Goal: Transaction & Acquisition: Purchase product/service

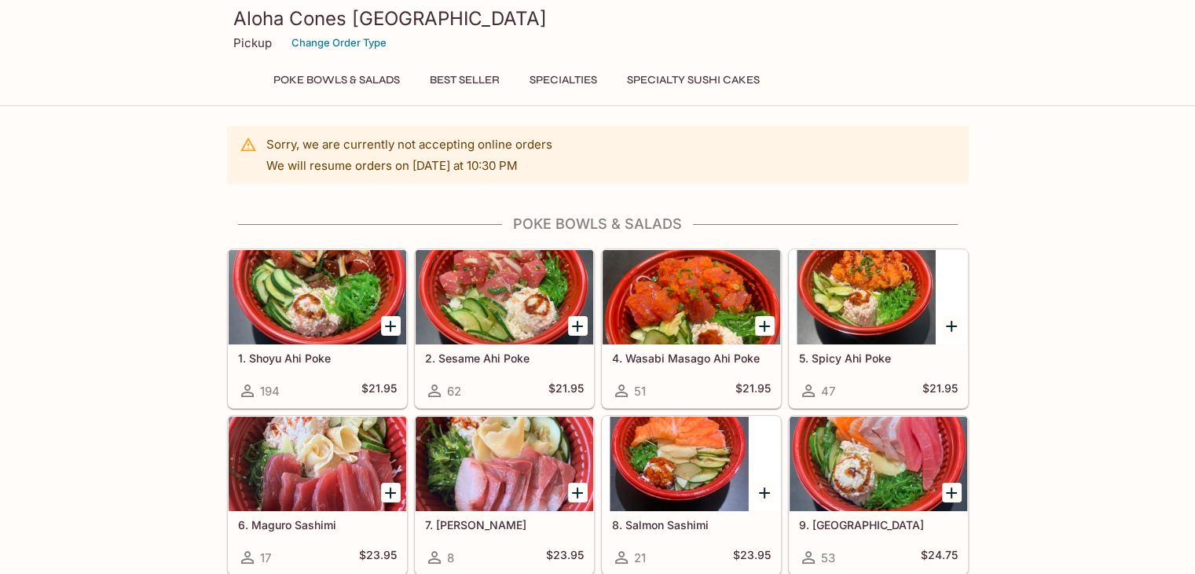
click at [298, 358] on h5 "1. Shoyu Ahi Poke" at bounding box center [317, 357] width 159 height 13
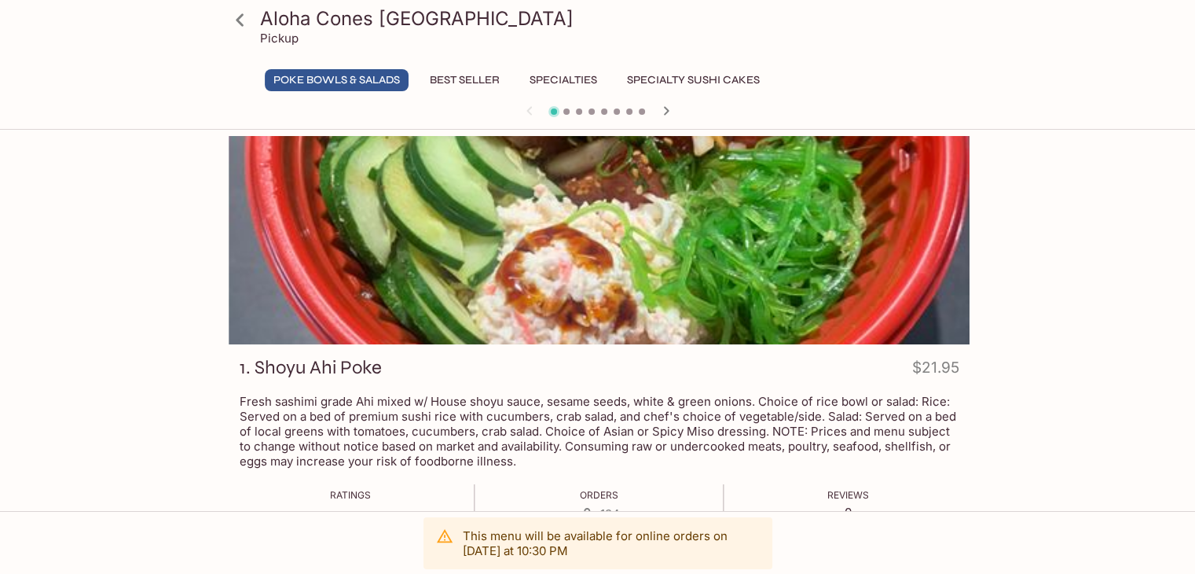
click at [255, 362] on h3 "1. Shoyu Ahi Poke" at bounding box center [311, 367] width 142 height 24
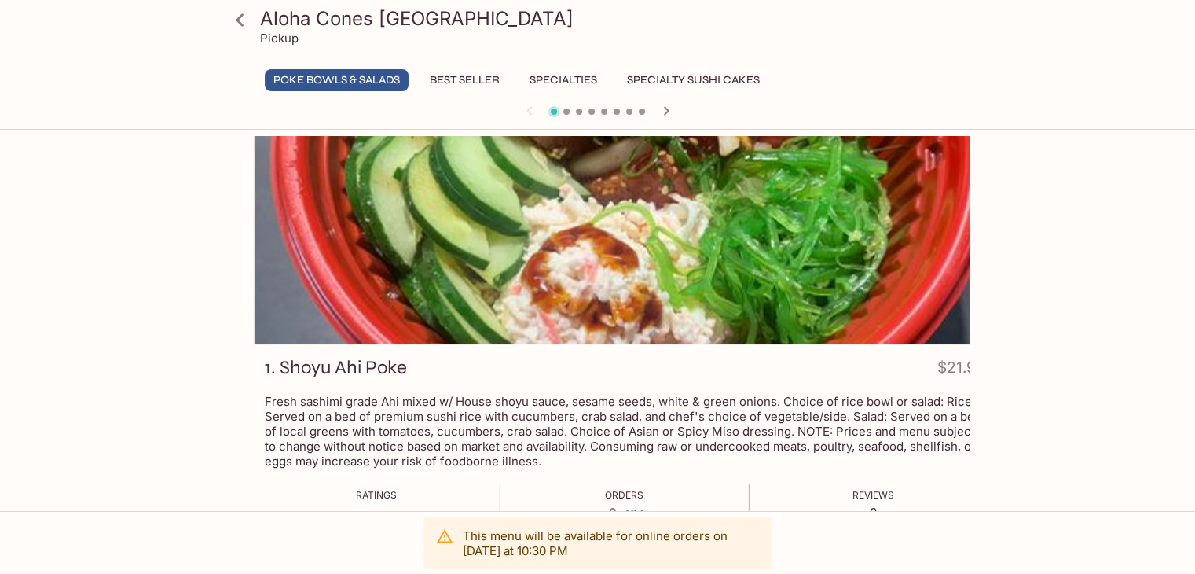
click at [265, 366] on h3 "1. Shoyu Ahi Poke" at bounding box center [336, 367] width 142 height 24
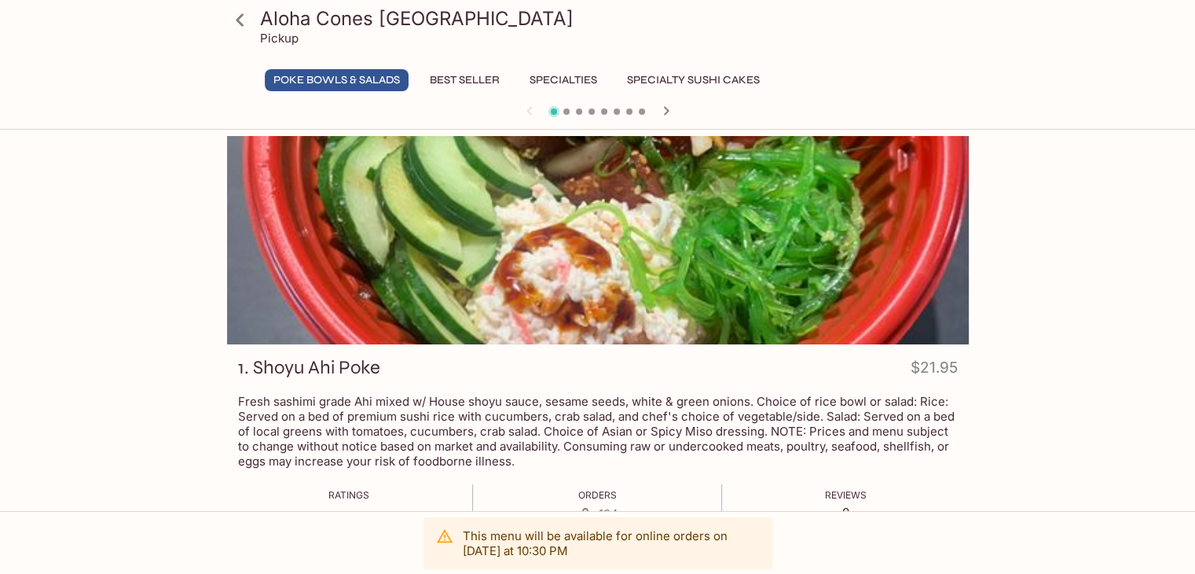
click at [309, 366] on h3 "1. Shoyu Ahi Poke" at bounding box center [309, 367] width 142 height 24
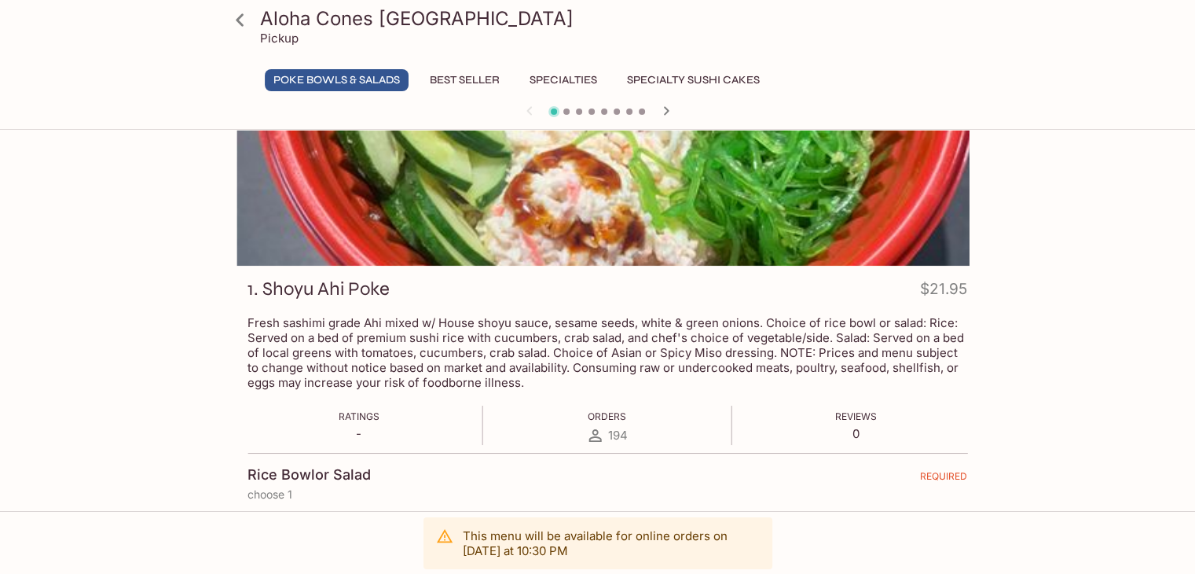
click at [269, 288] on h3 "1. Shoyu Ahi Poke" at bounding box center [318, 289] width 142 height 24
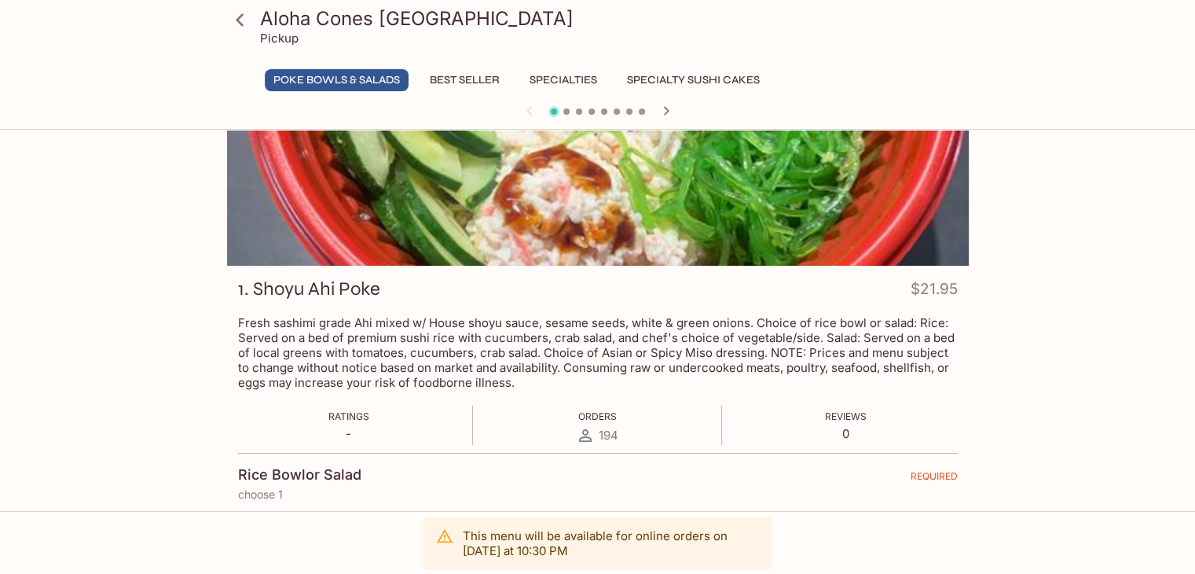
click at [556, 350] on p "Fresh sashimi grade Ahi mixed w/ House shoyu sauce, sesame seeds, white & green…" at bounding box center [598, 352] width 720 height 75
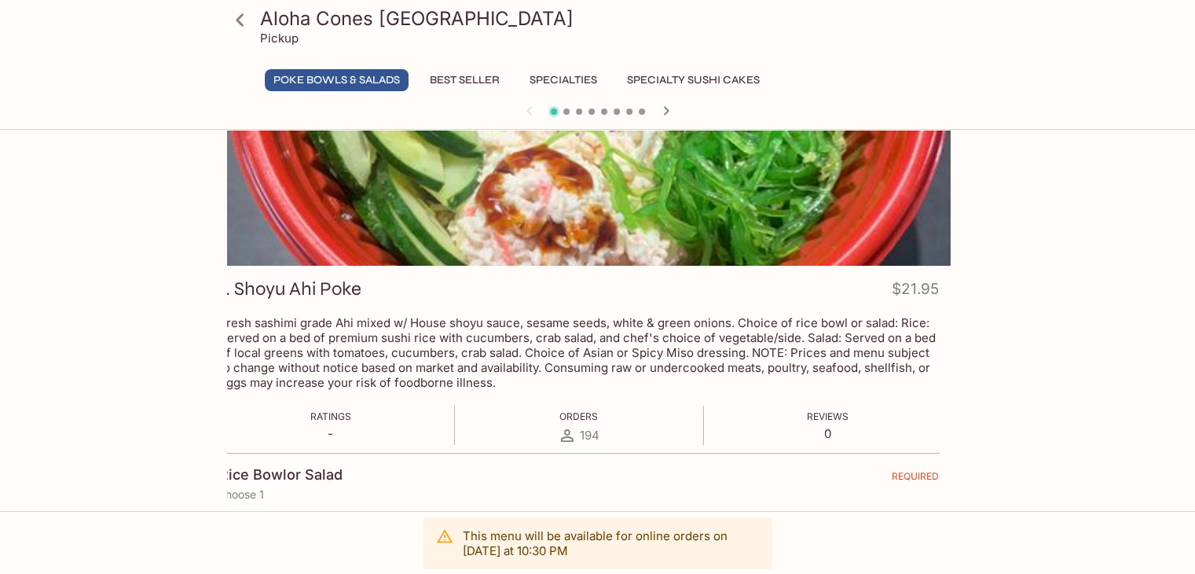
click at [222, 353] on div "1. Shoyu Ahi Poke $21.95 Fresh sashimi grade Ahi mixed w/ House shoyu sauce, se…" at bounding box center [598, 552] width 754 height 991
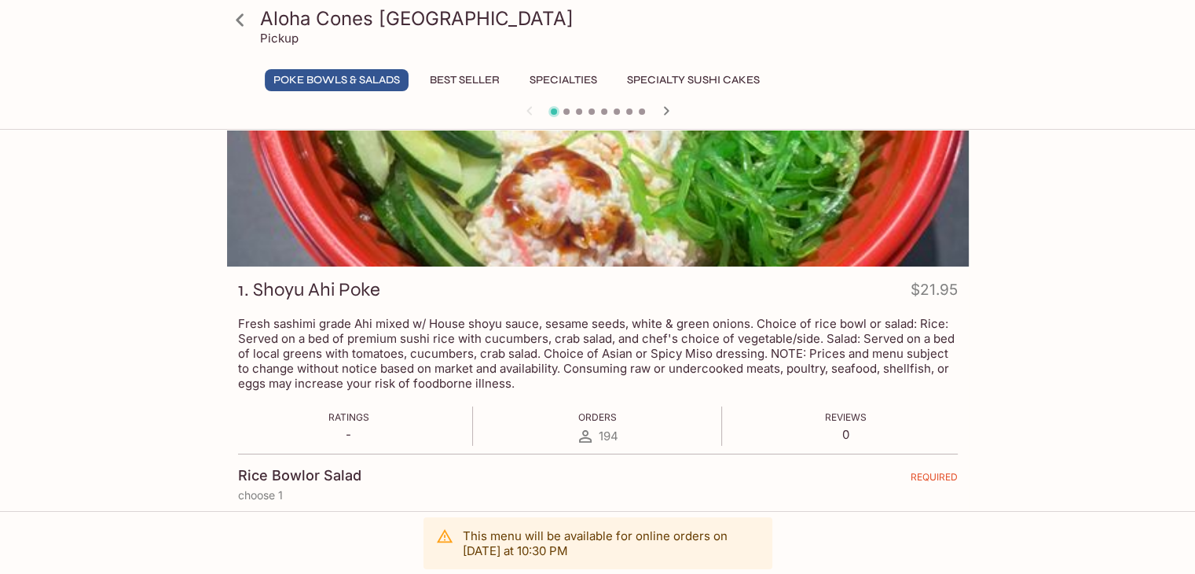
scroll to position [0, 0]
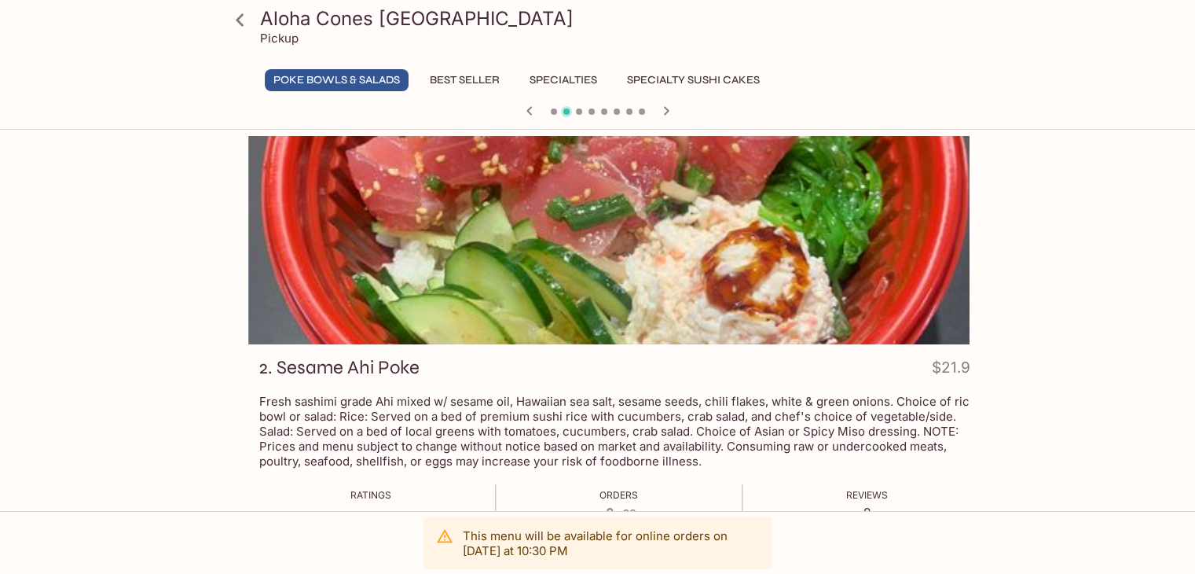
click at [911, 284] on div at bounding box center [619, 240] width 742 height 208
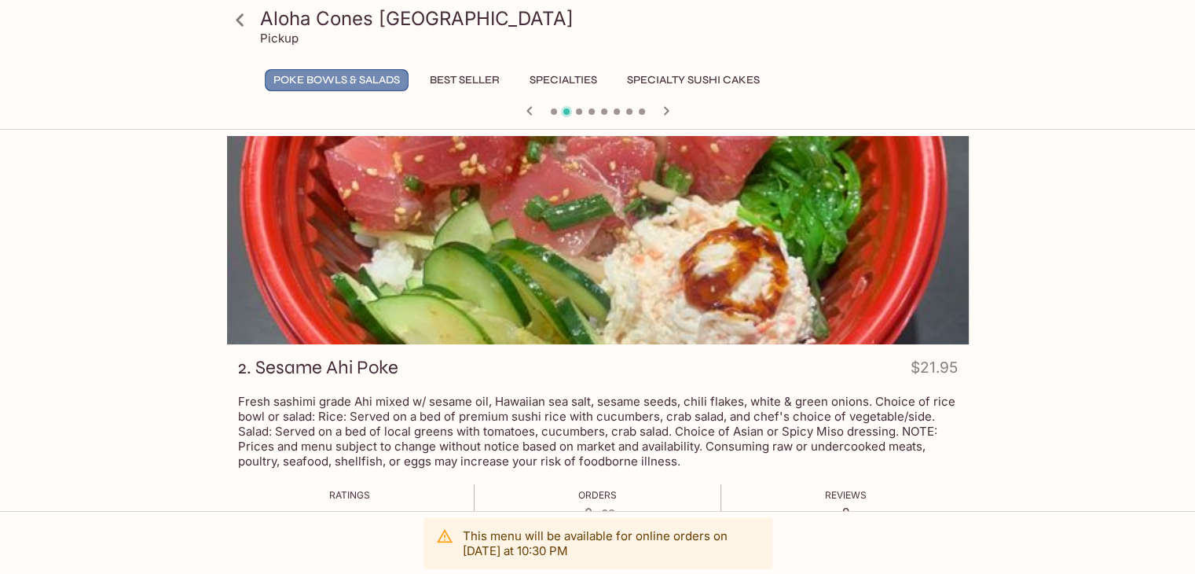
click at [308, 82] on button "Poke Bowls & Salads" at bounding box center [337, 80] width 144 height 22
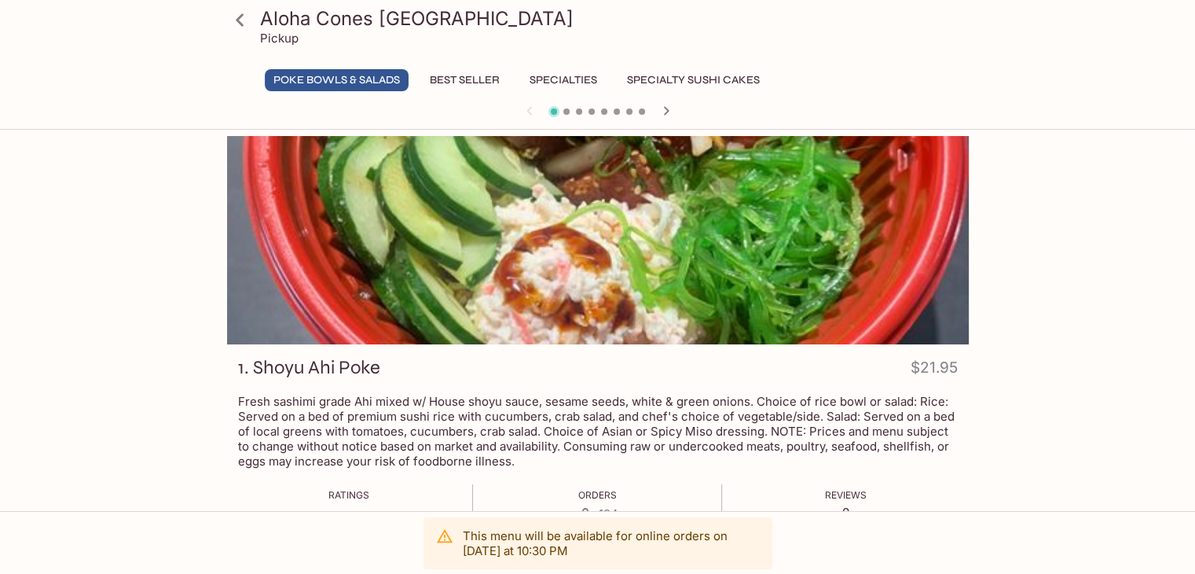
click at [337, 76] on button "Poke Bowls & Salads" at bounding box center [337, 80] width 144 height 22
click at [240, 23] on icon at bounding box center [240, 19] width 8 height 13
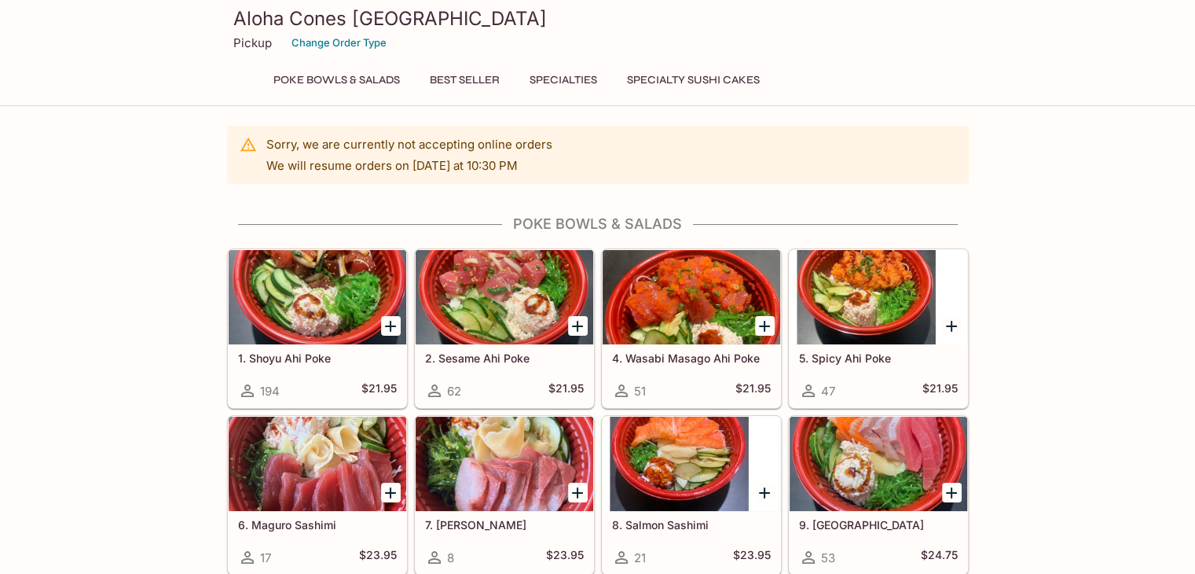
click at [677, 311] on div at bounding box center [692, 297] width 178 height 94
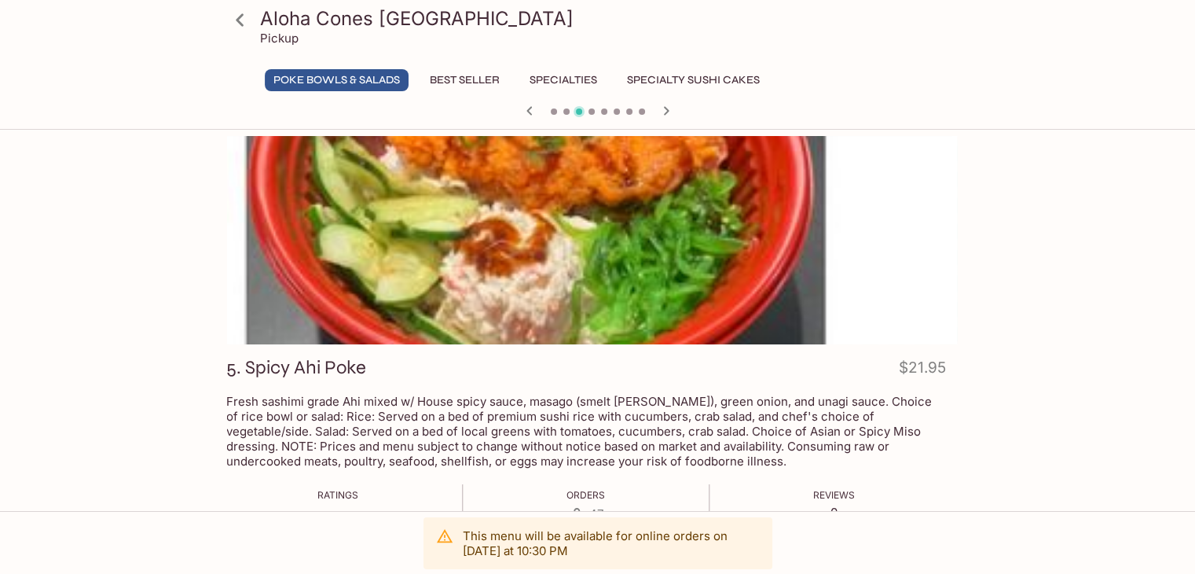
click at [45, 289] on div "Aloha Cones Denver Pickup Poke Bowls & Salads Best Seller Specialties Specialty…" at bounding box center [597, 423] width 1195 height 574
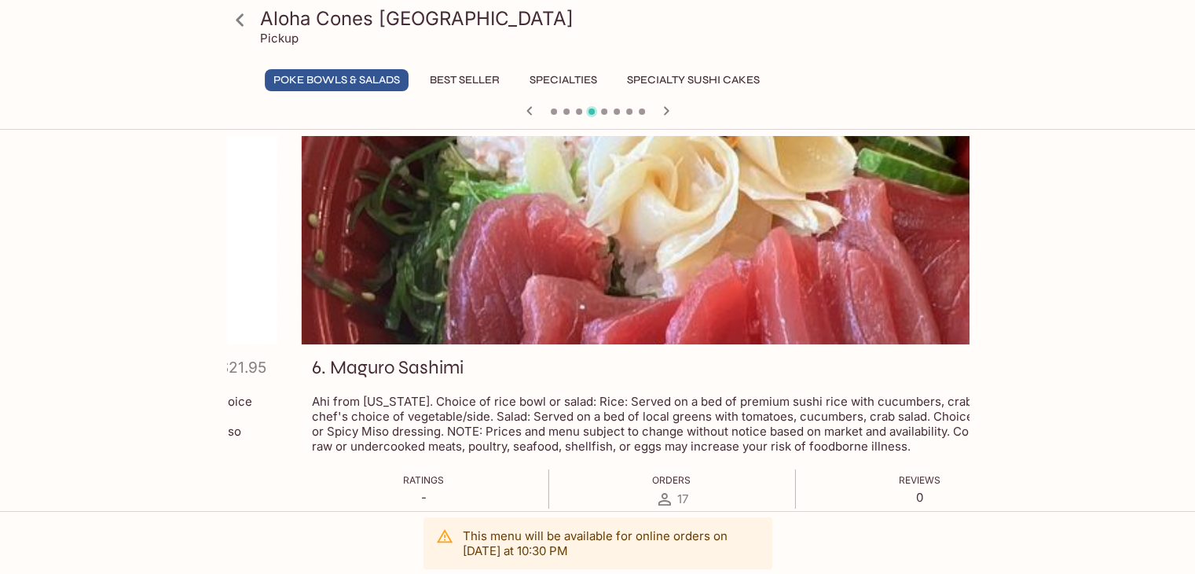
click at [49, 299] on div "Aloha Cones Denver Pickup Poke Bowls & Salads Best Seller Specialties Specialty…" at bounding box center [597, 423] width 1195 height 574
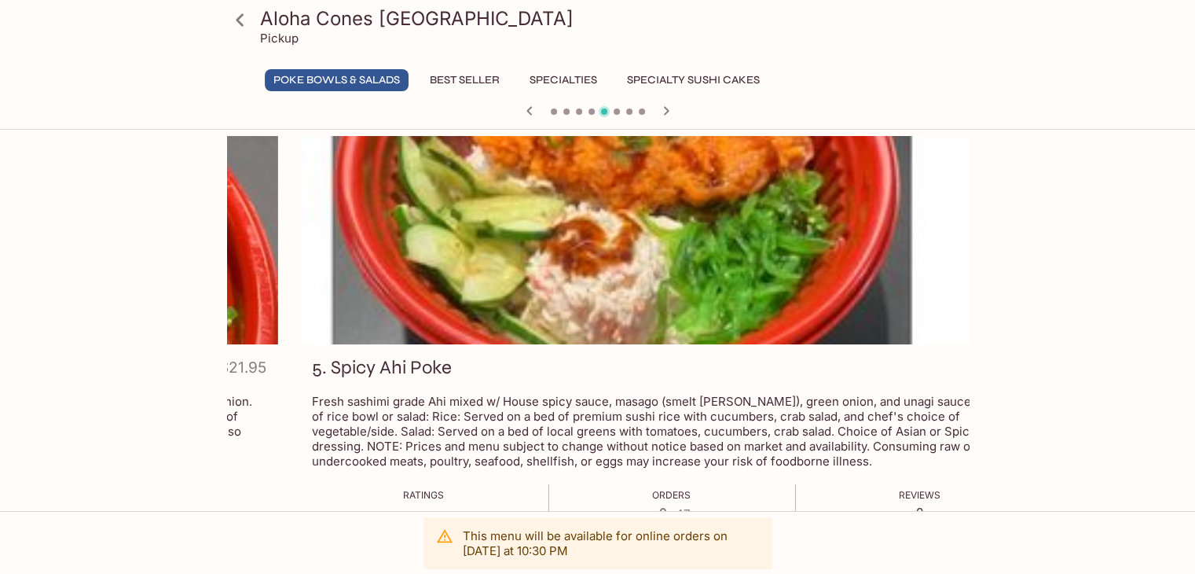
click at [1194, 234] on html "Aloha Cones Denver Pickup Poke Bowls & Salads Best Seller Specialties Specialty…" at bounding box center [597, 287] width 1195 height 574
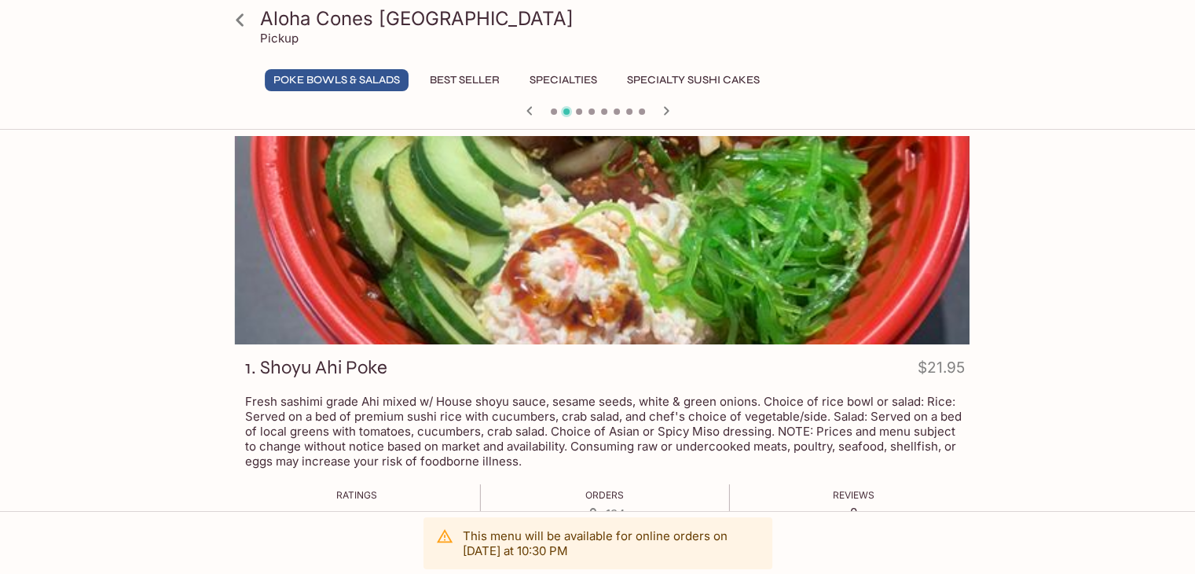
click at [1142, 208] on div "Aloha Cones Denver Pickup Poke Bowls & Salads Best Seller Specialties Specialty…" at bounding box center [597, 423] width 1195 height 574
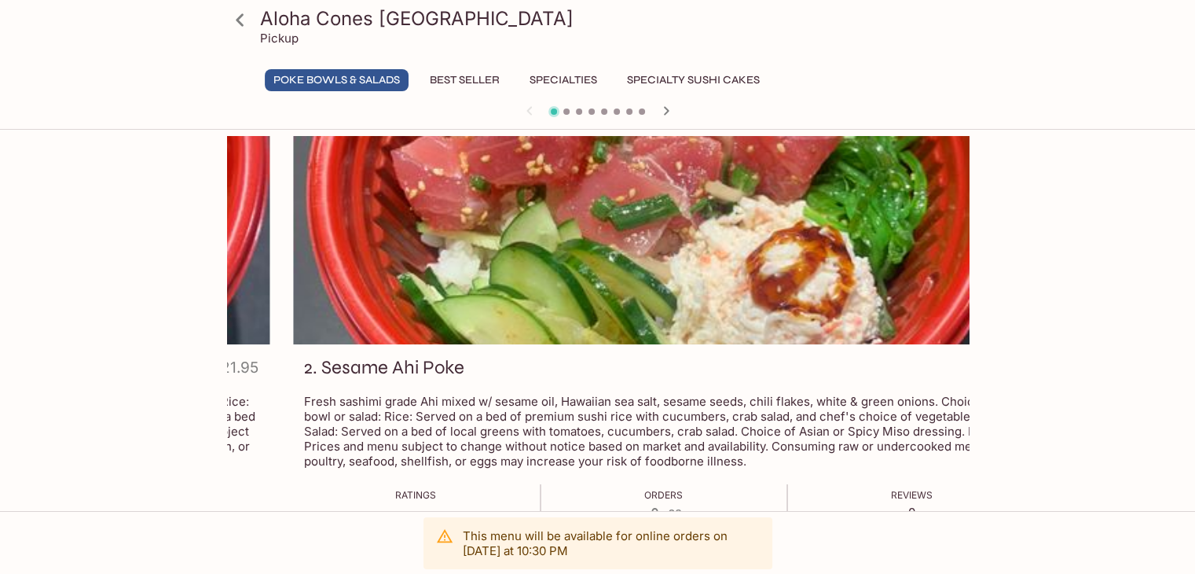
click at [91, 317] on div "Aloha Cones Denver Pickup Poke Bowls & Salads Best Seller Specialties Specialty…" at bounding box center [597, 423] width 1195 height 574
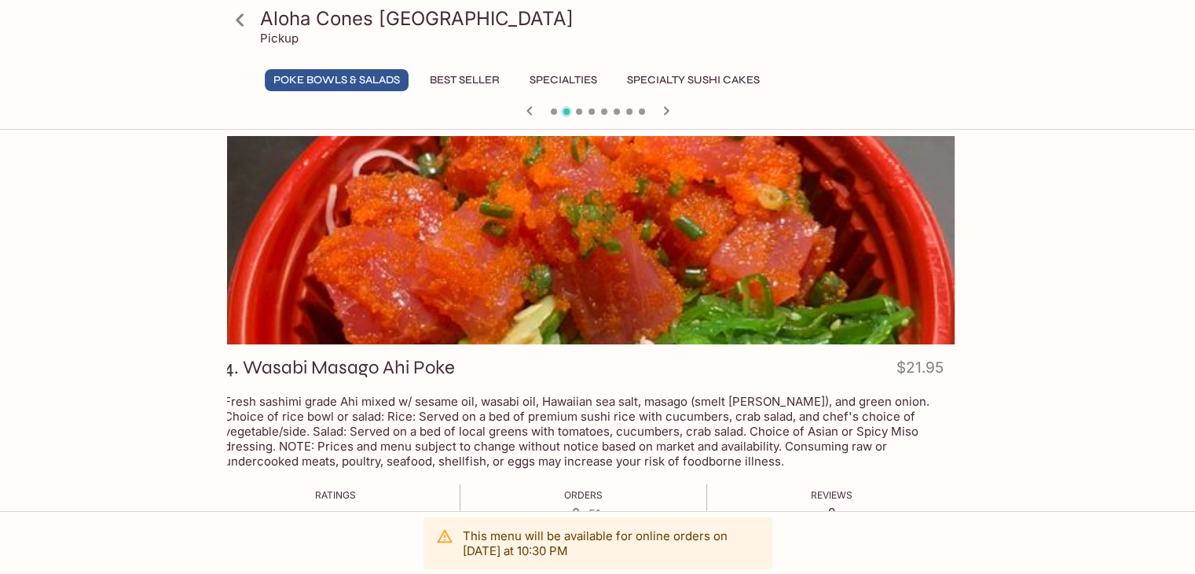
click at [53, 350] on div "Aloha Cones Denver Pickup Poke Bowls & Salads Best Seller Specialties Specialty…" at bounding box center [597, 423] width 1195 height 574
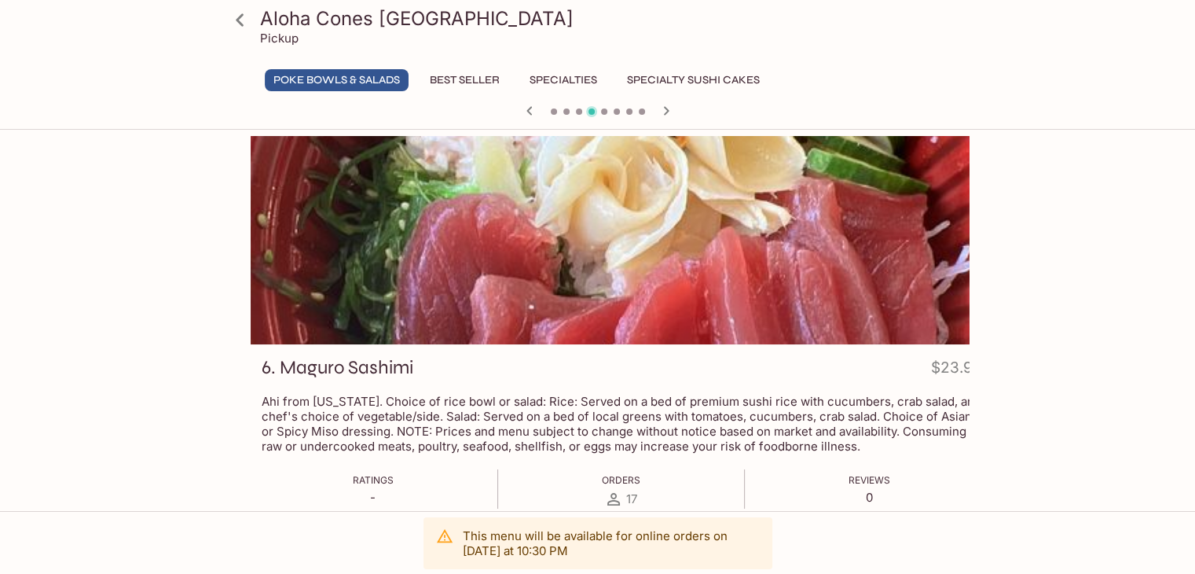
click at [79, 361] on div "Aloha Cones Denver Pickup Poke Bowls & Salads Best Seller Specialties Specialty…" at bounding box center [597, 423] width 1195 height 574
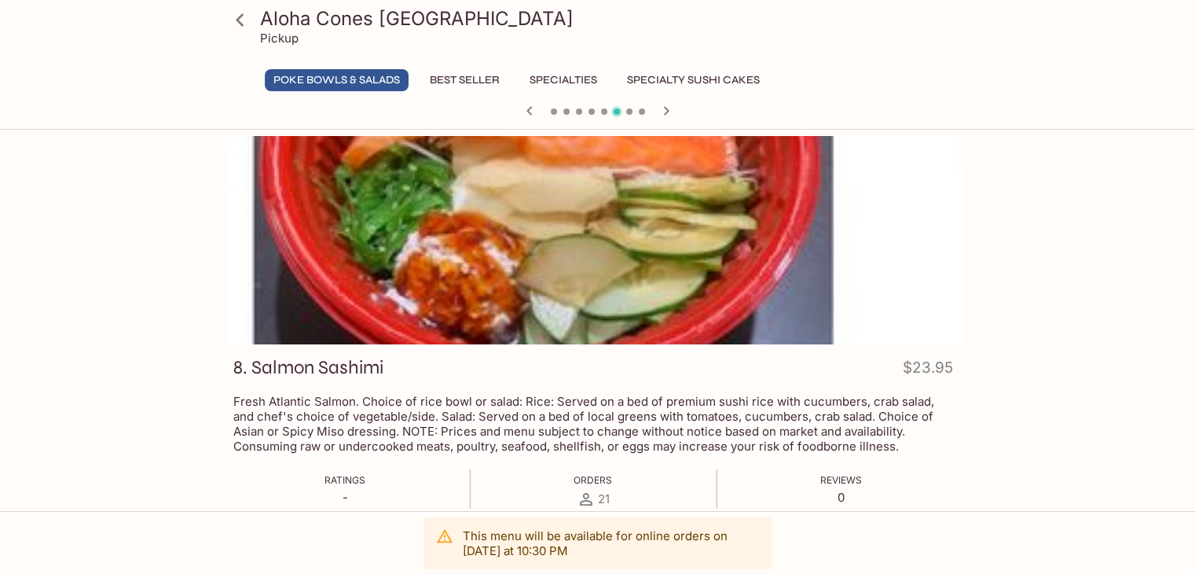
click at [58, 300] on div "Aloha Cones Denver Pickup Poke Bowls & Salads Best Seller Specialties Specialty…" at bounding box center [597, 423] width 1195 height 574
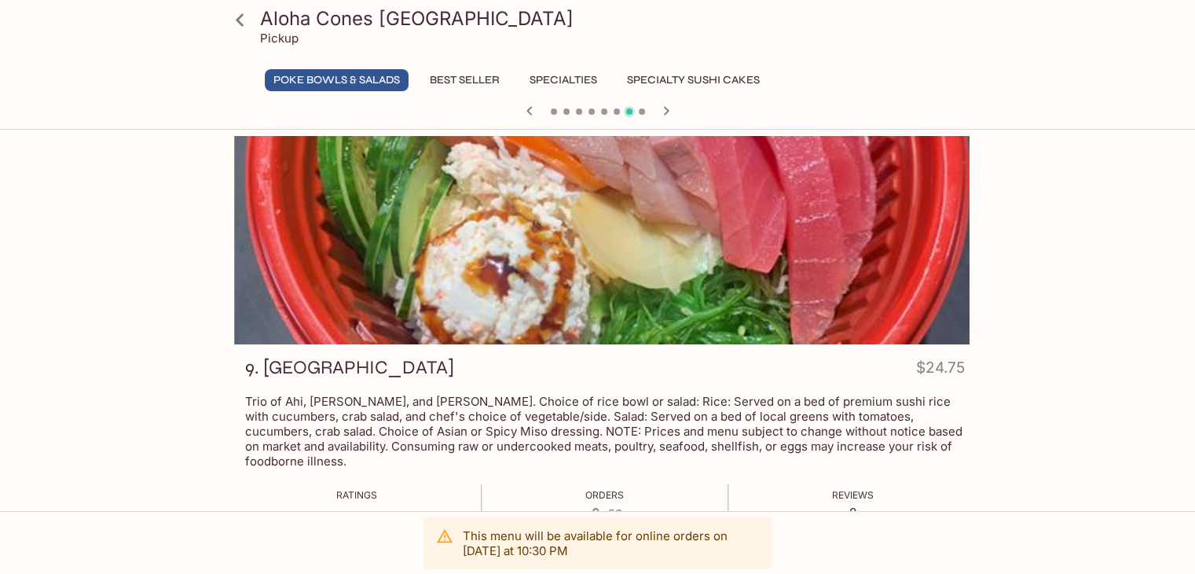
click at [39, 320] on div "Aloha Cones Denver Pickup Poke Bowls & Salads Best Seller Specialties Specialty…" at bounding box center [597, 423] width 1195 height 574
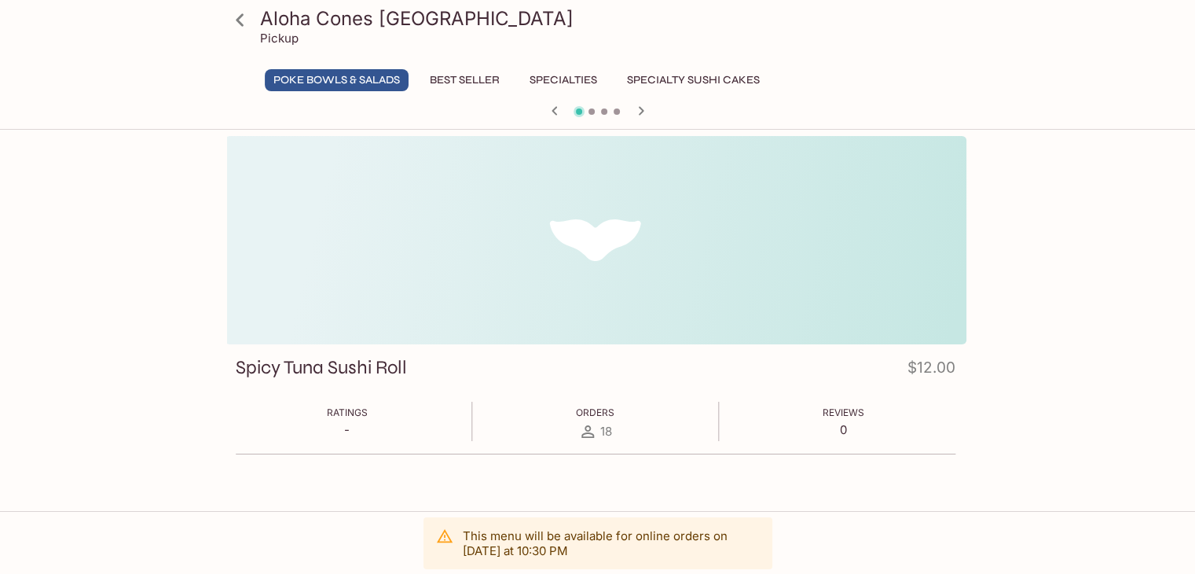
click at [82, 302] on div "Aloha Cones Denver Pickup Poke Bowls & Salads Best Seller Specialties Specialty…" at bounding box center [597, 423] width 1195 height 574
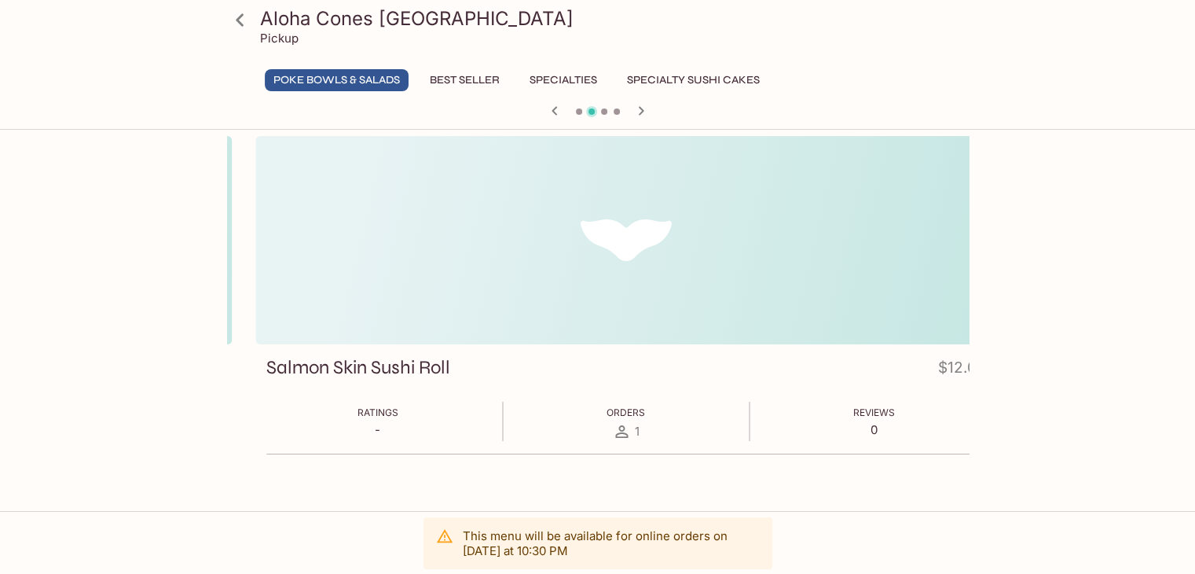
click at [162, 368] on div "Aloha Cones Denver Pickup Poke Bowls & Salads Best Seller Specialties Specialty…" at bounding box center [598, 369] width 1006 height 467
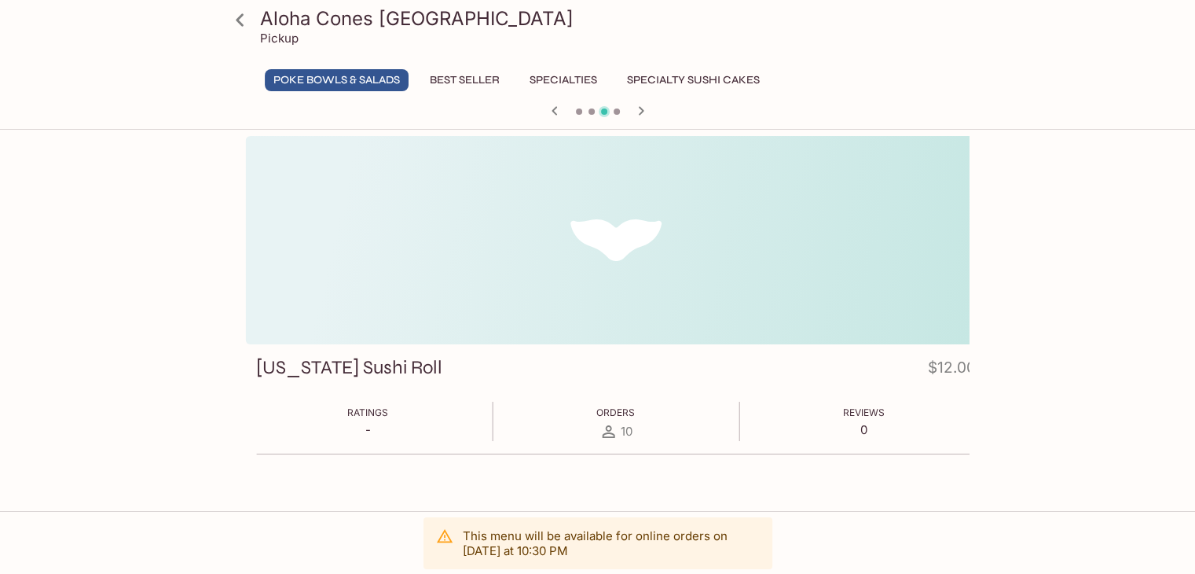
click at [143, 338] on div "Aloha Cones Denver Pickup Poke Bowls & Salads Best Seller Specialties Specialty…" at bounding box center [598, 369] width 1006 height 467
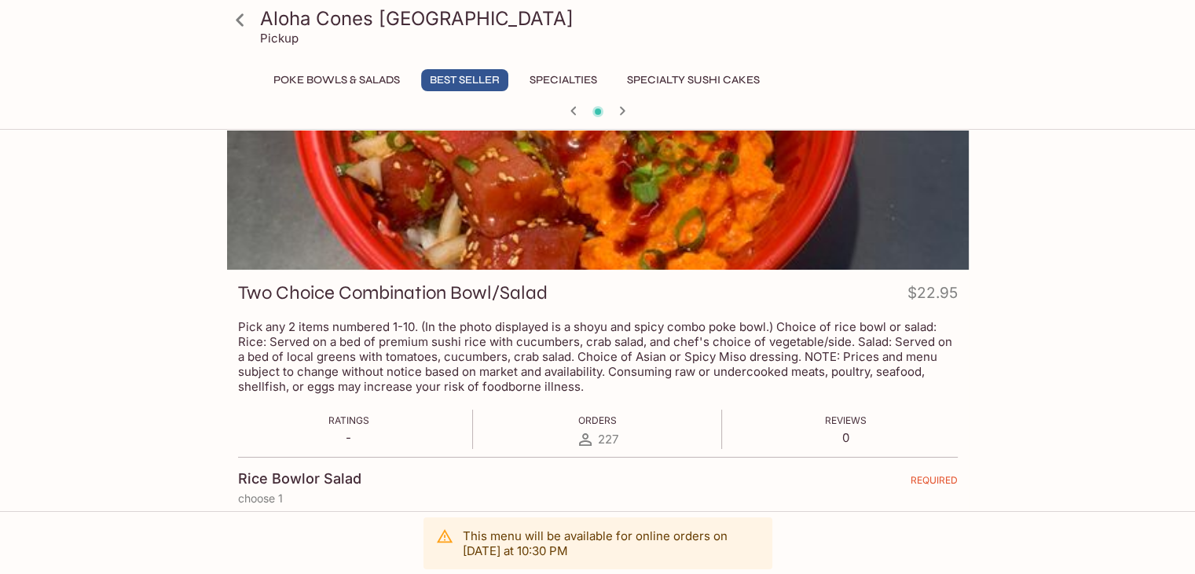
scroll to position [79, 0]
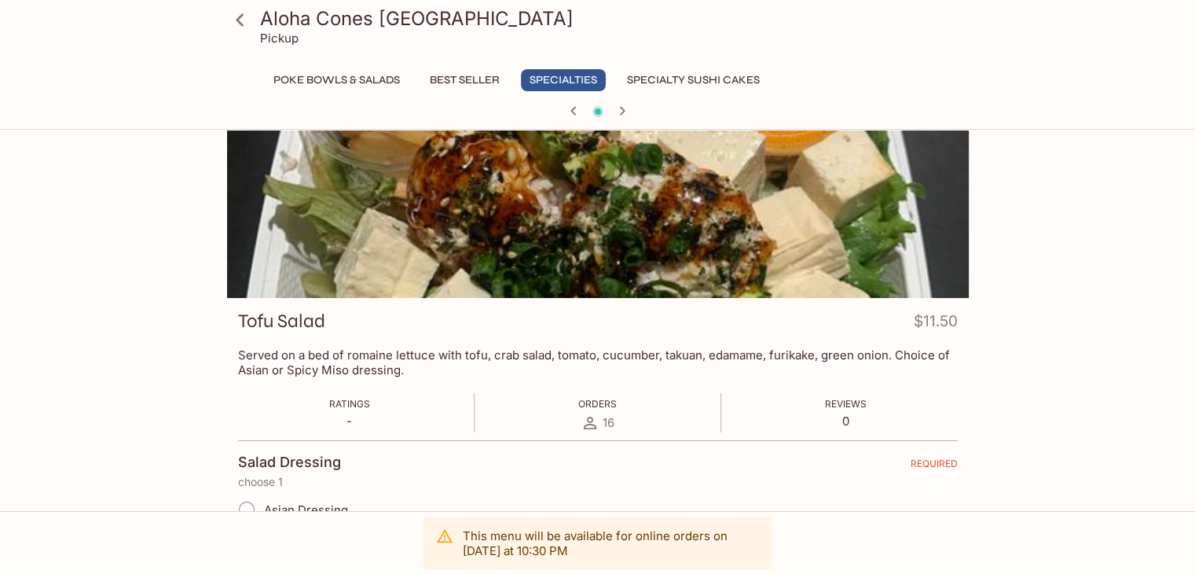
scroll to position [0, 0]
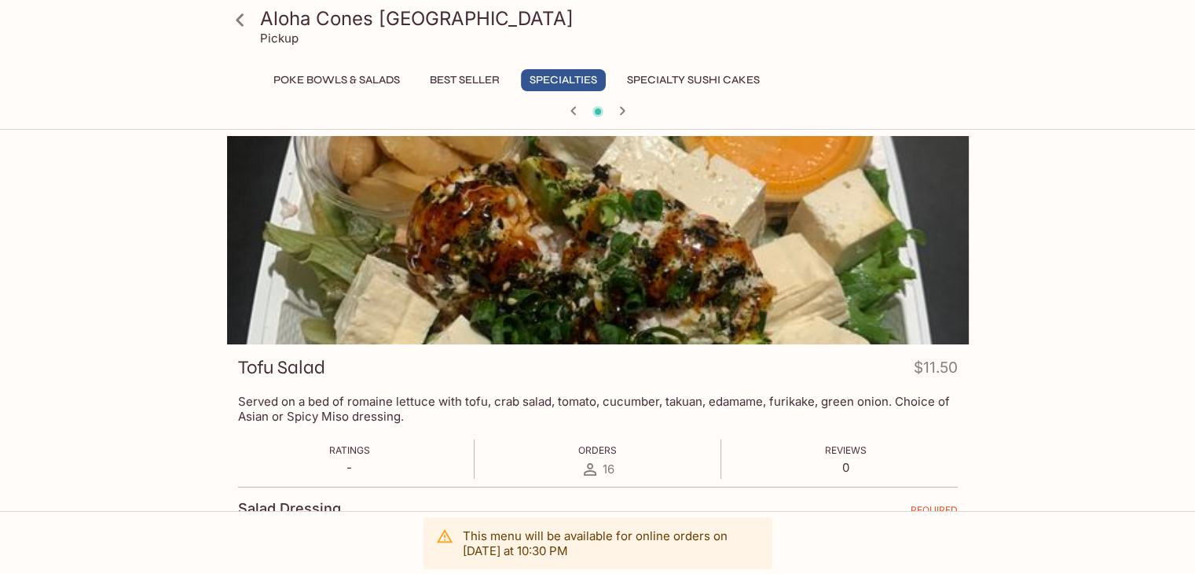
click at [465, 75] on button "Best Seller" at bounding box center [464, 80] width 87 height 22
